Goal: Navigation & Orientation: Understand site structure

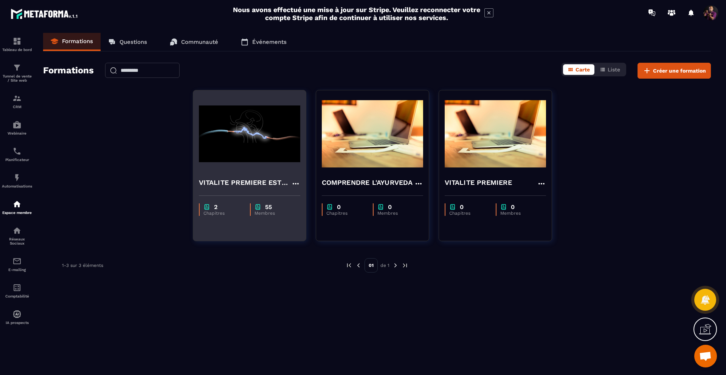
click at [232, 168] on img at bounding box center [249, 134] width 101 height 76
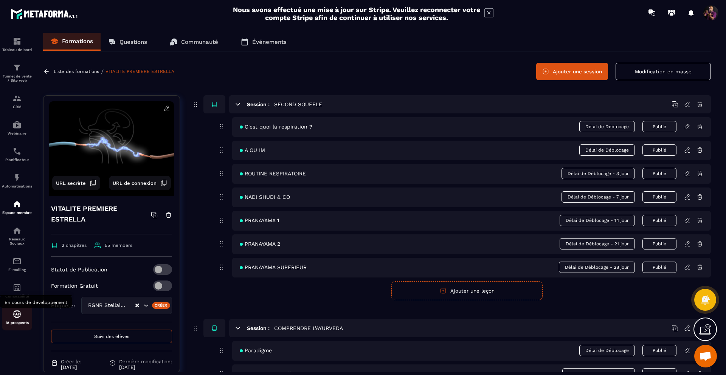
click at [5, 320] on div "IA prospects" at bounding box center [17, 317] width 30 height 15
click at [8, 270] on div "E-mailing" at bounding box center [17, 264] width 30 height 15
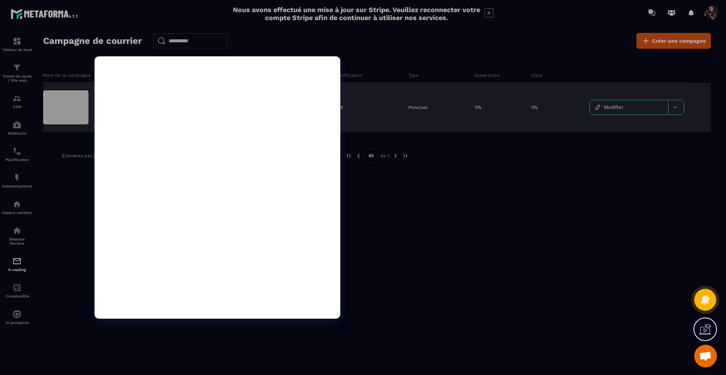
click at [64, 104] on div at bounding box center [65, 107] width 45 height 34
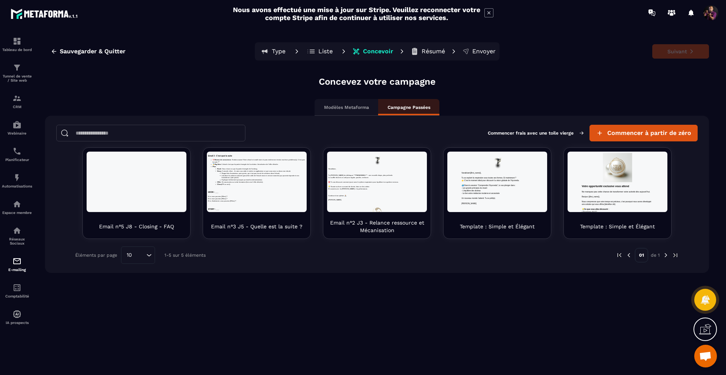
click at [346, 106] on p "Modèles Metaforma" at bounding box center [346, 107] width 45 height 6
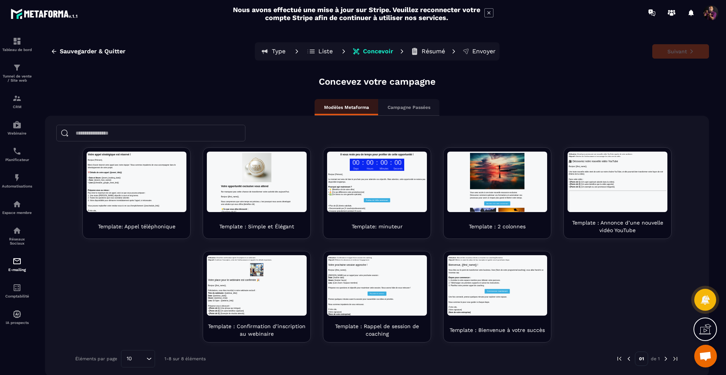
click at [400, 105] on p "Campagne Passées" at bounding box center [408, 107] width 43 height 6
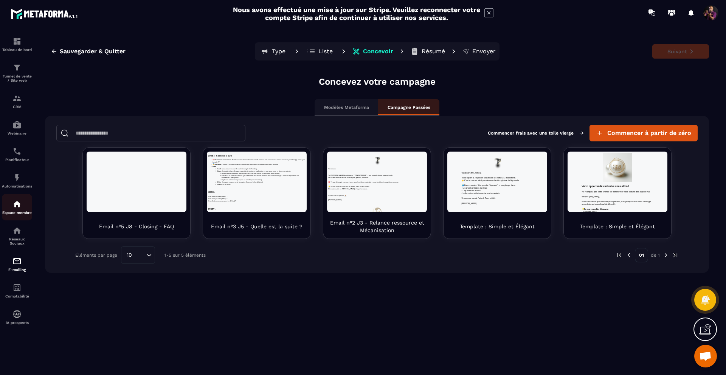
click at [11, 207] on div "Espace membre" at bounding box center [17, 207] width 30 height 15
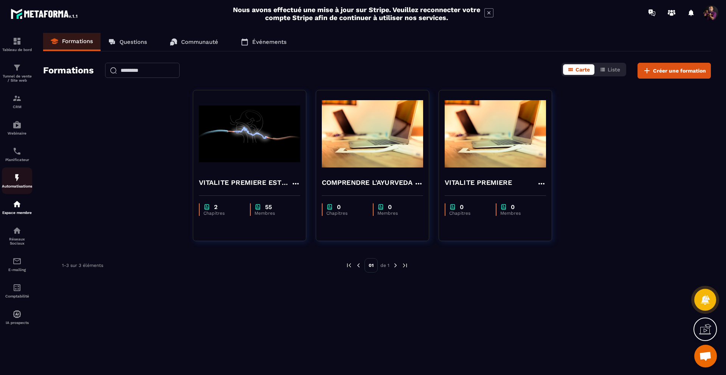
click at [15, 180] on img at bounding box center [16, 177] width 9 height 9
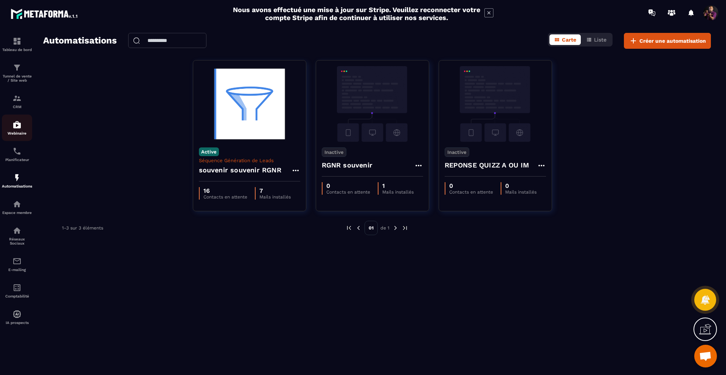
click at [20, 132] on p "Webinaire" at bounding box center [17, 133] width 30 height 4
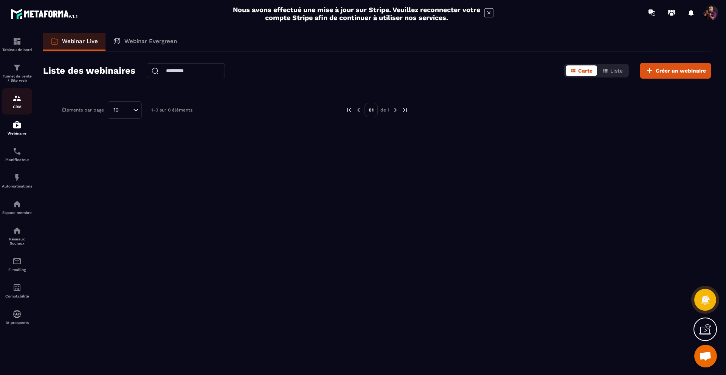
click at [19, 104] on div "CRM" at bounding box center [17, 101] width 30 height 15
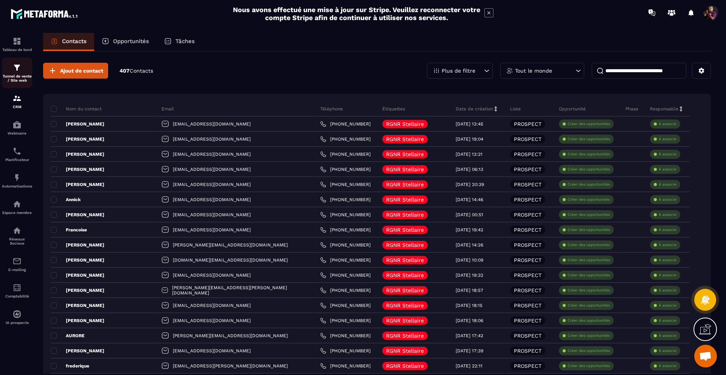
click at [20, 76] on p "Tunnel de vente / Site web" at bounding box center [17, 78] width 30 height 8
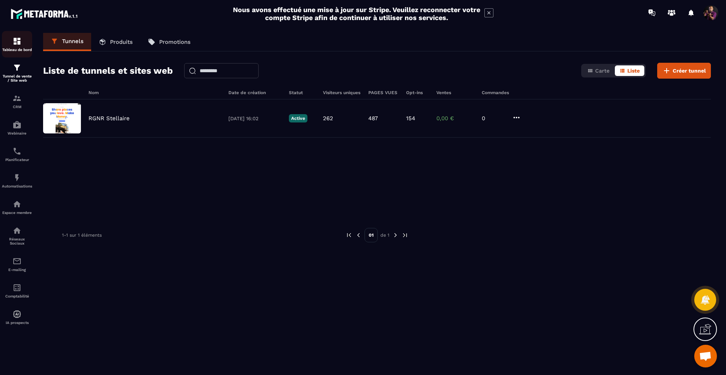
click at [16, 50] on p "Tableau de bord" at bounding box center [17, 50] width 30 height 4
